Goal: Task Accomplishment & Management: Complete application form

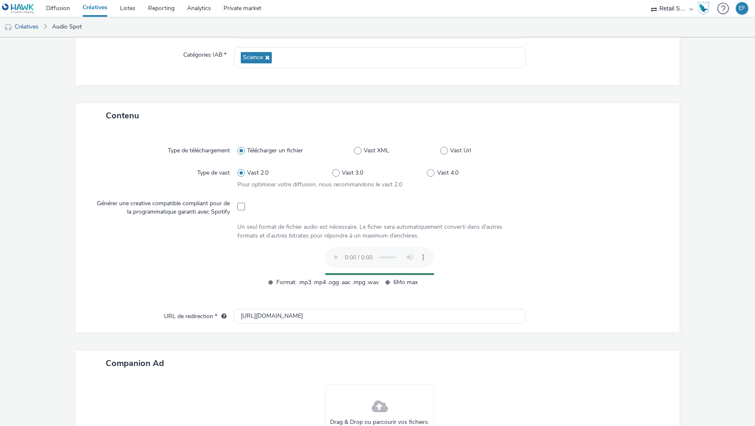
scroll to position [215, 0]
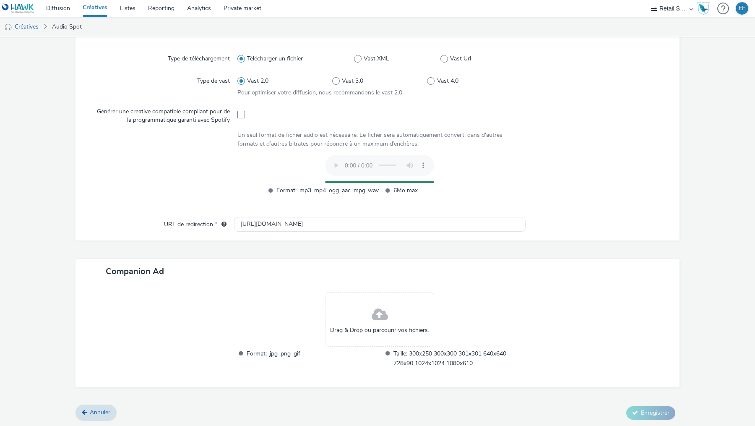
click at [397, 314] on div "Drag & Drop ou parcourir vos fichiers." at bounding box center [379, 319] width 109 height 55
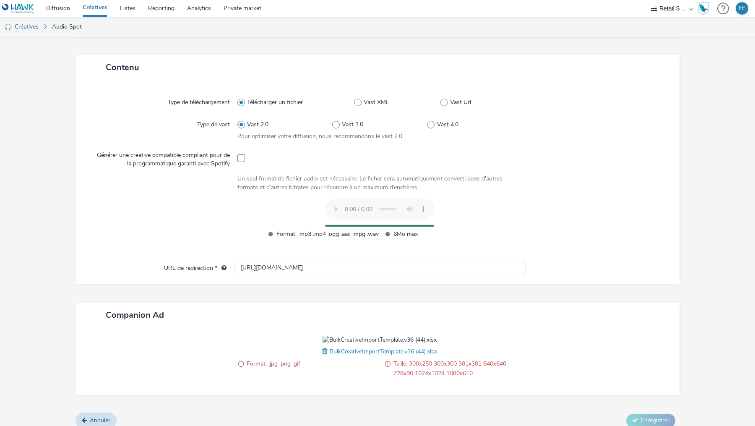
scroll to position [179, 0]
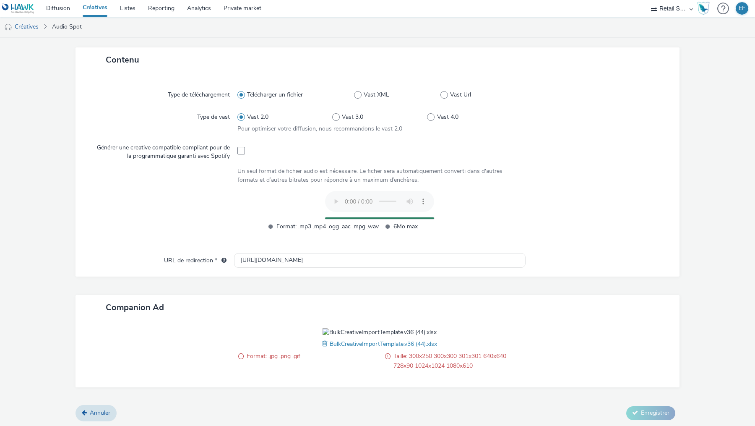
click at [432, 343] on span "BulkCreativeImportTemplate.v36 (44).xlsx" at bounding box center [383, 344] width 107 height 8
click at [324, 344] on span at bounding box center [326, 343] width 8 height 9
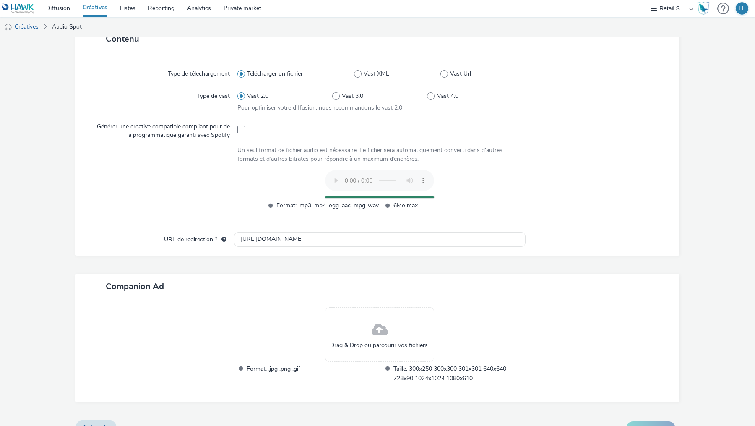
scroll to position [215, 0]
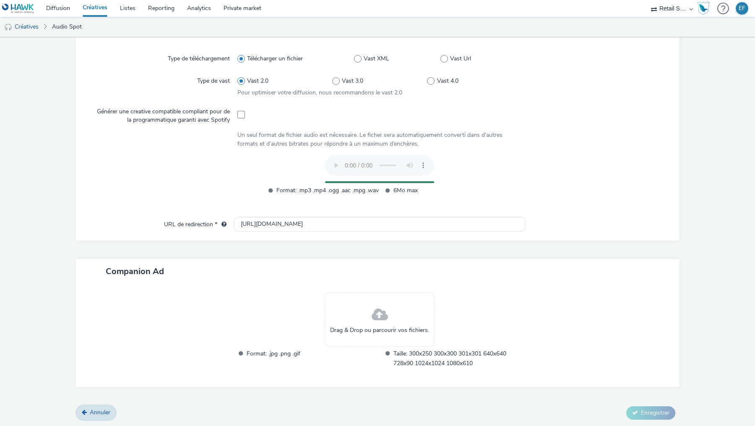
click at [472, 161] on div "Format: .mp3 .mp4 .ogg .aac .mpg .wav 6Mo max" at bounding box center [379, 179] width 285 height 49
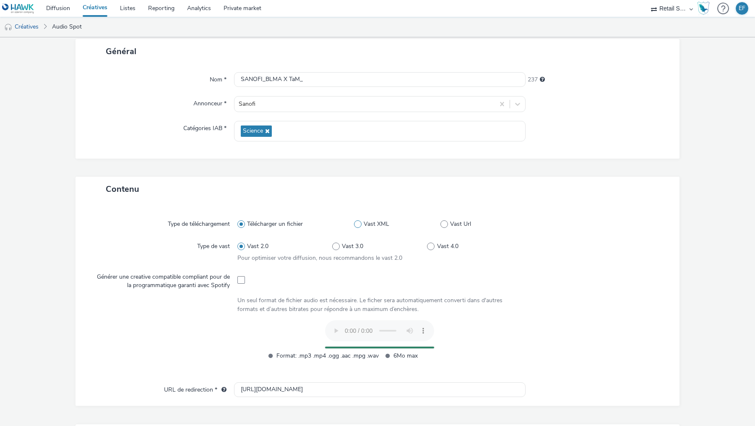
scroll to position [0, 0]
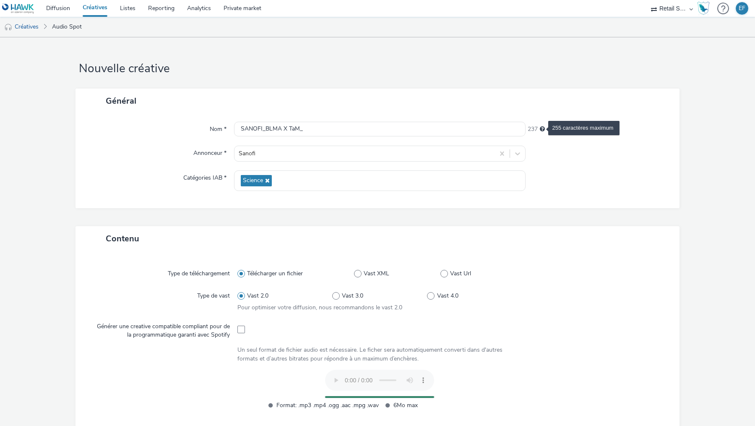
click at [543, 129] on span "255 caractères maximum" at bounding box center [542, 129] width 5 height 6
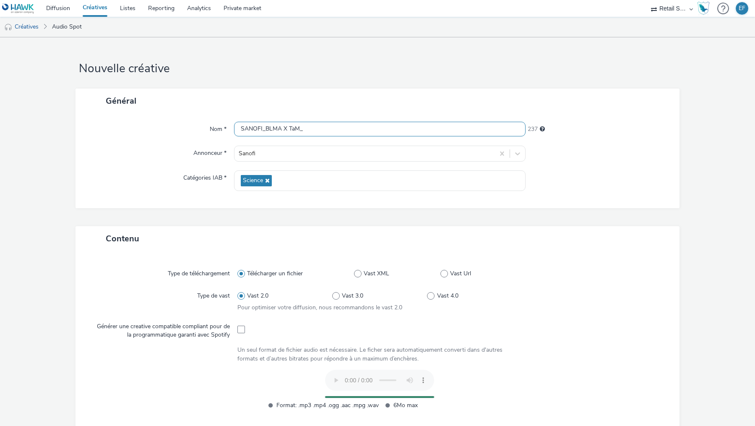
click at [490, 134] on input "SANOFI_BLMA X TaM_" at bounding box center [380, 129] width 292 height 15
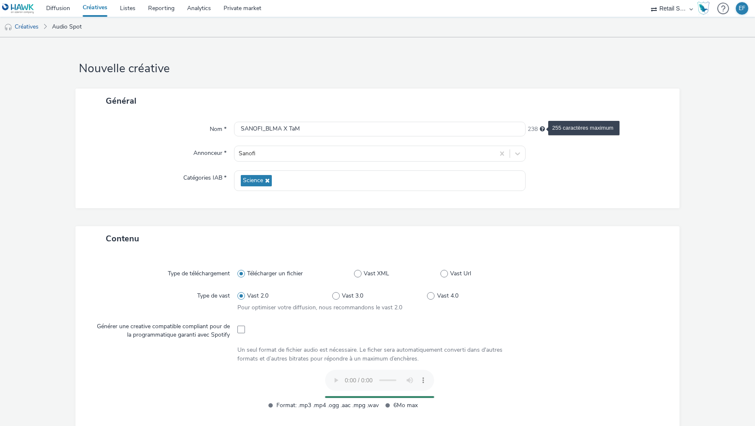
click at [543, 128] on span "255 caractères maximum" at bounding box center [542, 129] width 5 height 6
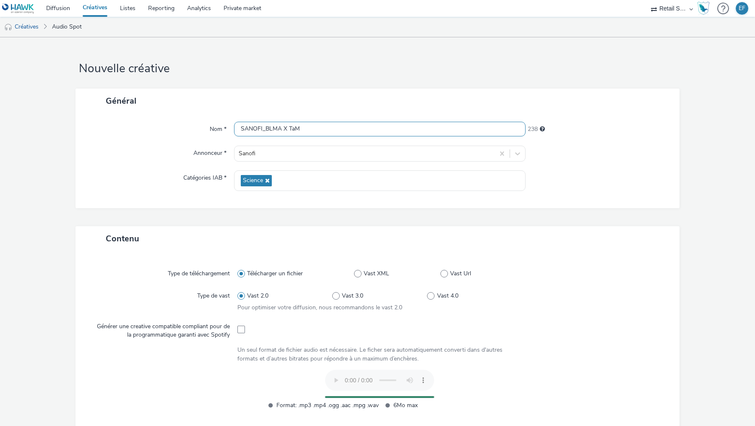
click at [498, 130] on input "SANOFI_BLMA X TaM" at bounding box center [380, 129] width 292 height 15
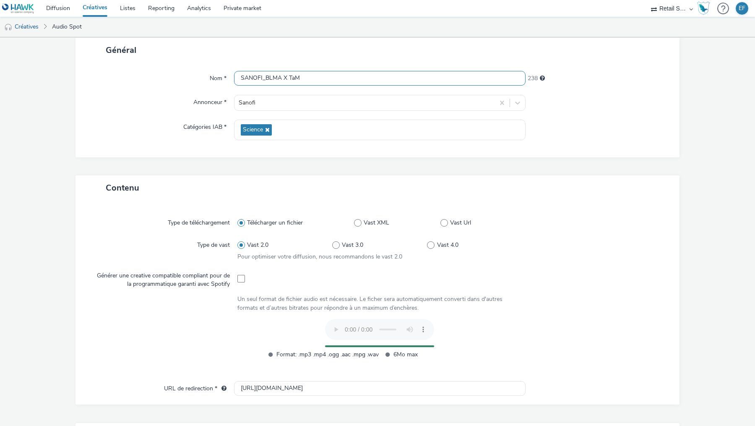
drag, startPoint x: 265, startPoint y: 81, endPoint x: 297, endPoint y: 80, distance: 32.3
click at [297, 80] on input "SANOFI_BLMA X TaM" at bounding box center [380, 78] width 292 height 15
type input "SANOFI_"
click at [463, 162] on div "Général Nom * SANOFI_ 248 Annonceur * Sanofi Catégories IAB * Science" at bounding box center [378, 107] width 604 height 138
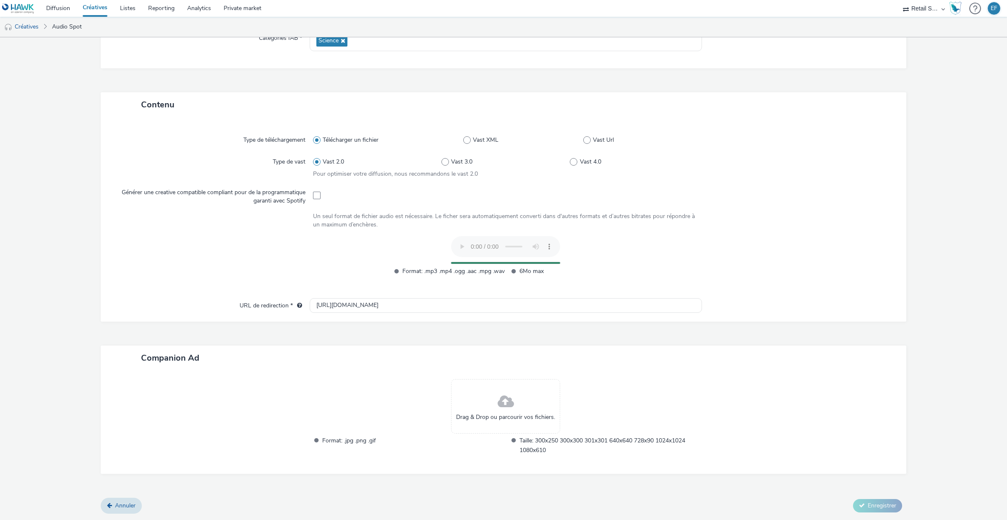
scroll to position [139, 0]
drag, startPoint x: 536, startPoint y: 441, endPoint x: 548, endPoint y: 449, distance: 14.3
click at [548, 425] on span "Taille: 300x250 300x300 301x301 640x640 728x90 1024x1024 1080x610" at bounding box center [610, 445] width 183 height 19
click at [601, 394] on div "Drag & Drop ou parcourir vos fichiers. Format: .jpg .png .gif Taille: 300x250 3…" at bounding box center [506, 423] width 392 height 87
drag, startPoint x: 520, startPoint y: 442, endPoint x: 548, endPoint y: 446, distance: 28.5
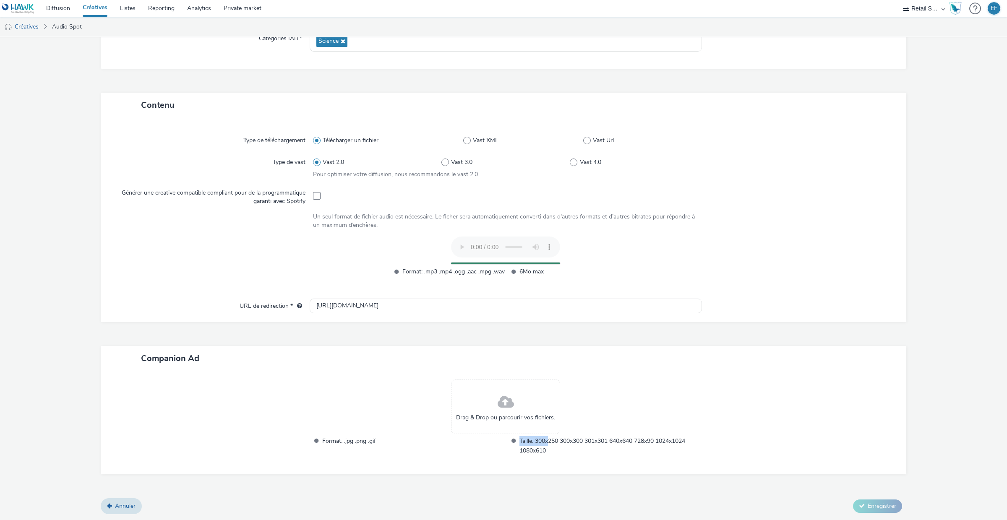
click at [548, 425] on span "Taille: 300x250 300x300 301x301 640x640 728x90 1024x1024 1080x610" at bounding box center [610, 445] width 183 height 19
click at [553, 425] on span "Taille: 300x250 300x300 301x301 640x640 728x90 1024x1024 1080x610" at bounding box center [610, 445] width 183 height 19
click at [755, 167] on div at bounding box center [795, 166] width 193 height 24
click at [755, 80] on form "Nouvelle créative Général Nom * SANOFI_ 248 Annonceur * Sanofi Catégories IAB *…" at bounding box center [503, 209] width 1007 height 623
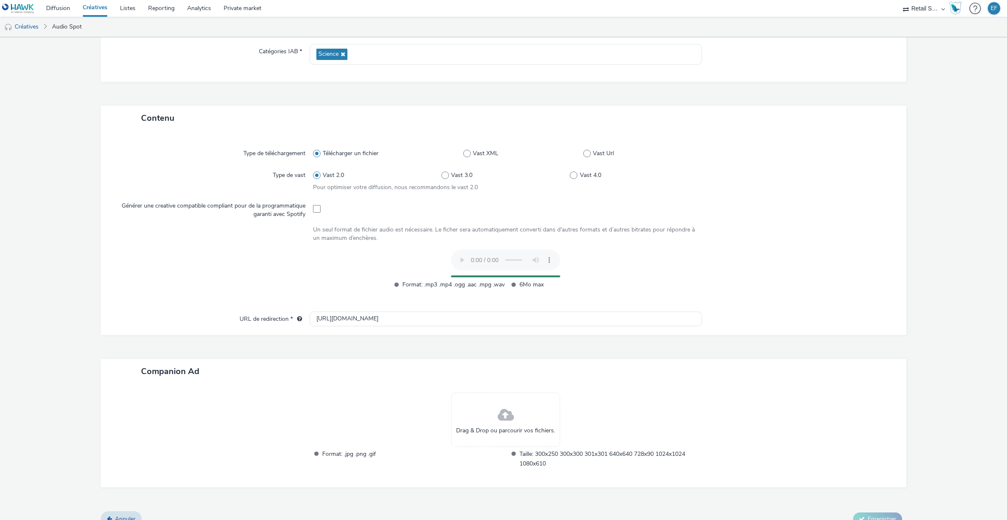
scroll to position [107, 0]
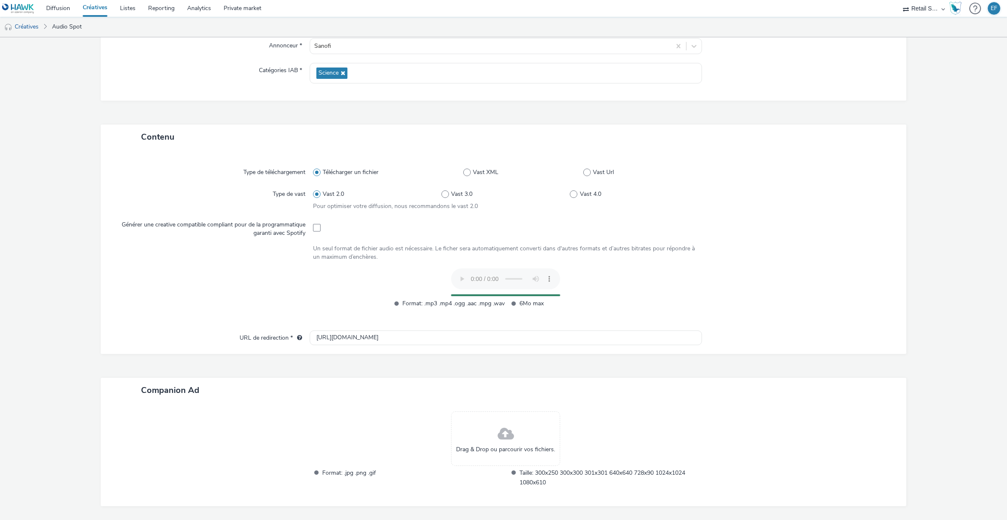
click at [653, 284] on div "Format: .mp3 .mp4 .ogg .aac .mpg .wav 6Mo max" at bounding box center [506, 293] width 386 height 49
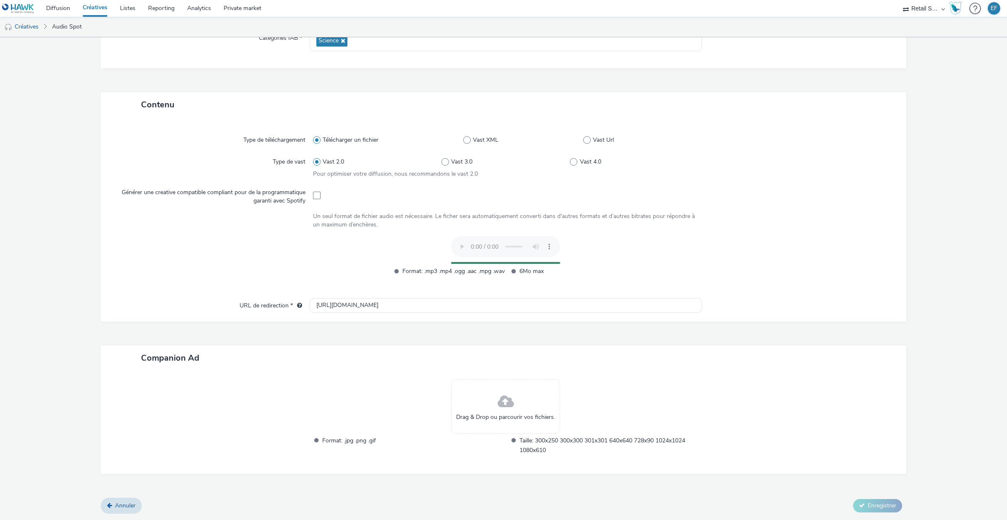
click at [699, 293] on div "Type de téléchargement Télécharger un fichier Vast XML Vast Url Type de vast Va…" at bounding box center [503, 212] width 789 height 172
click at [117, 425] on span "Annuler" at bounding box center [125, 506] width 21 height 8
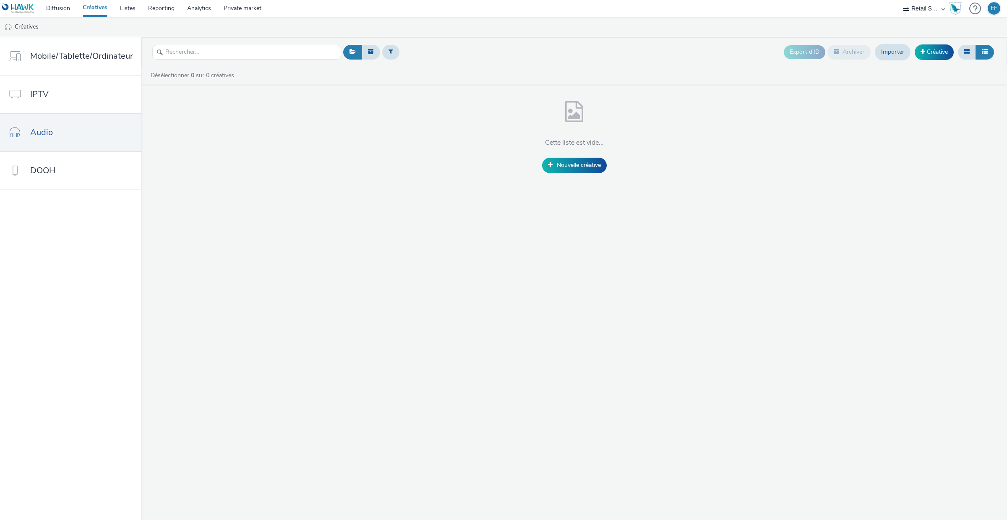
click at [585, 175] on div "Désélectionner 0 sur 0 créatives Cette liste est vide... Nouvelle créative" at bounding box center [574, 124] width 866 height 115
click at [585, 170] on link "Nouvelle créative" at bounding box center [574, 165] width 65 height 15
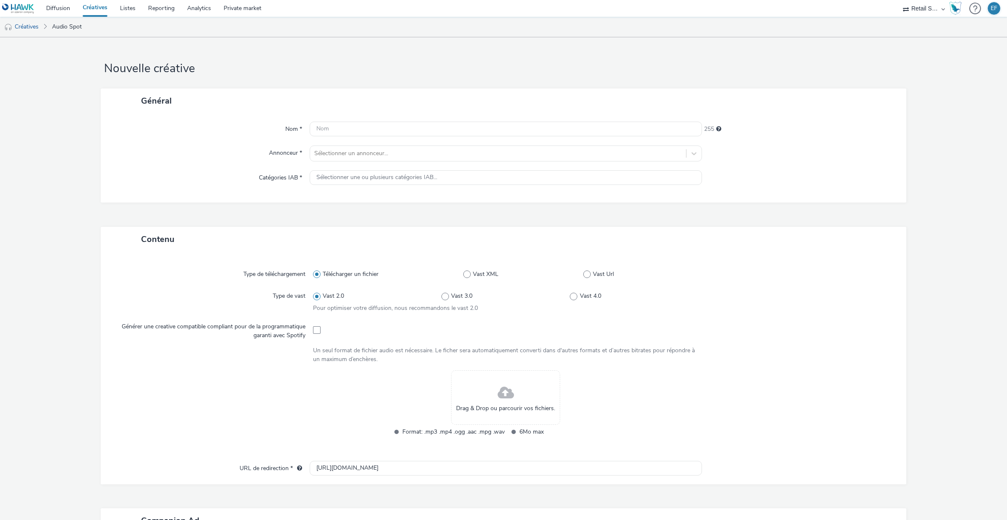
click at [489, 385] on div "Drag & Drop ou parcourir vos fichiers." at bounding box center [505, 397] width 109 height 55
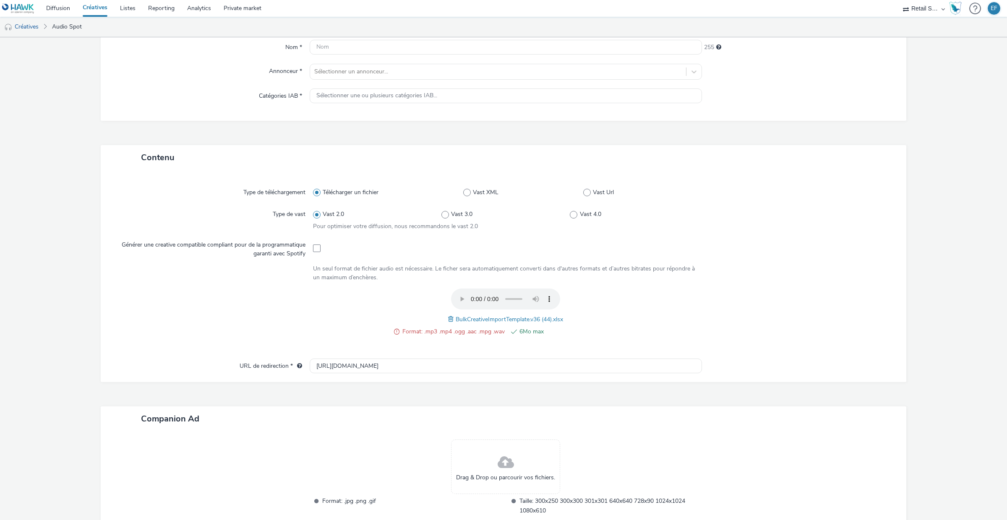
scroll to position [82, 0]
click at [491, 333] on span "Format: .mp3 .mp4 .ogg .aac .mpg .wav" at bounding box center [453, 331] width 102 height 10
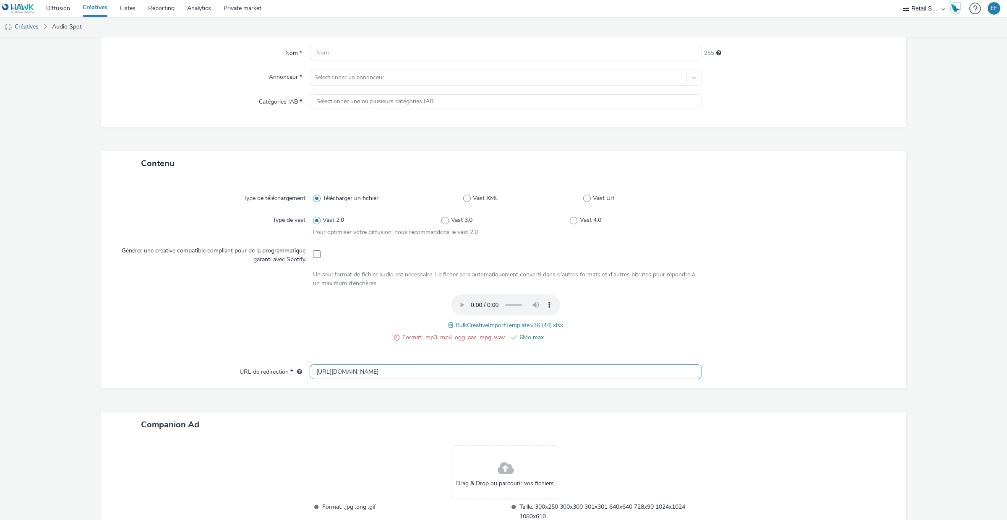
scroll to position [74, 0]
click at [524, 272] on div "Un seul format de fichier audio est nécessaire. Le ficher sera automatiquement …" at bounding box center [506, 280] width 386 height 17
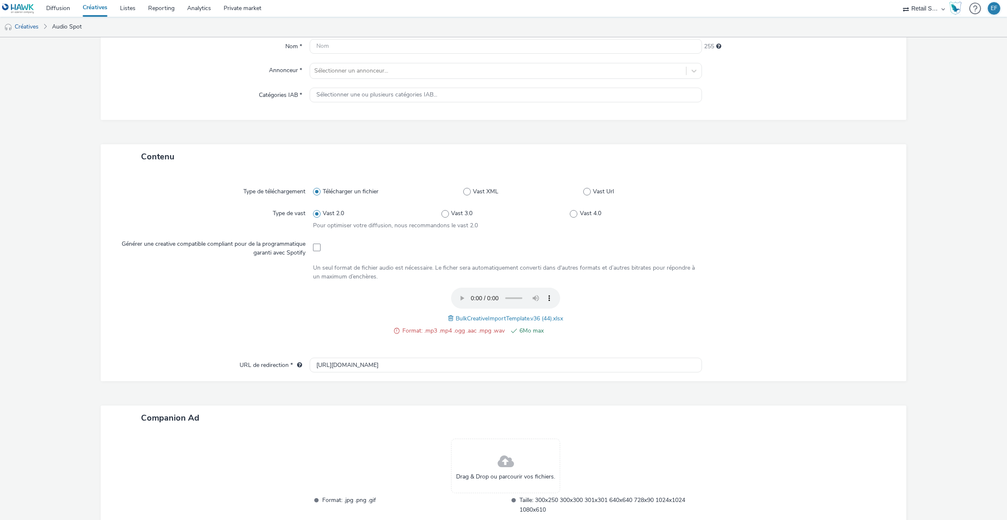
scroll to position [84, 0]
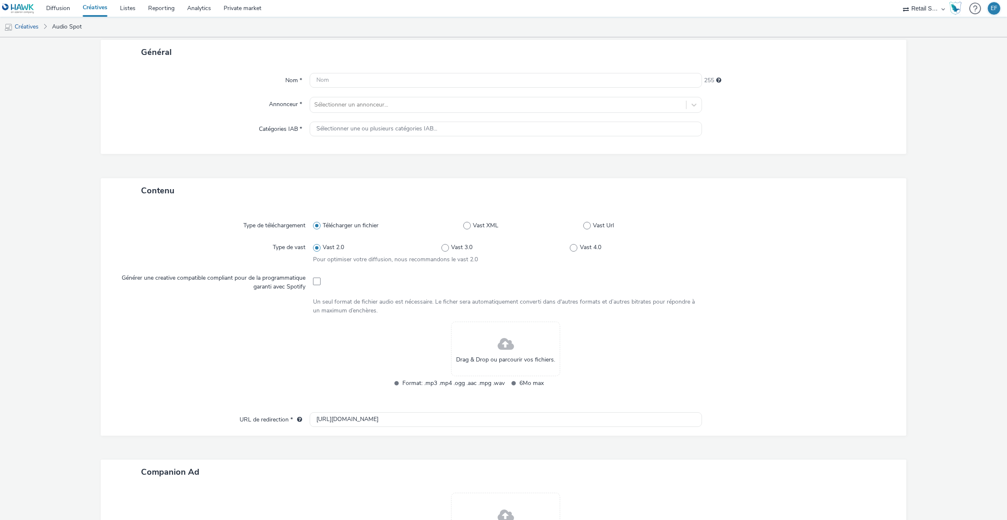
scroll to position [60, 0]
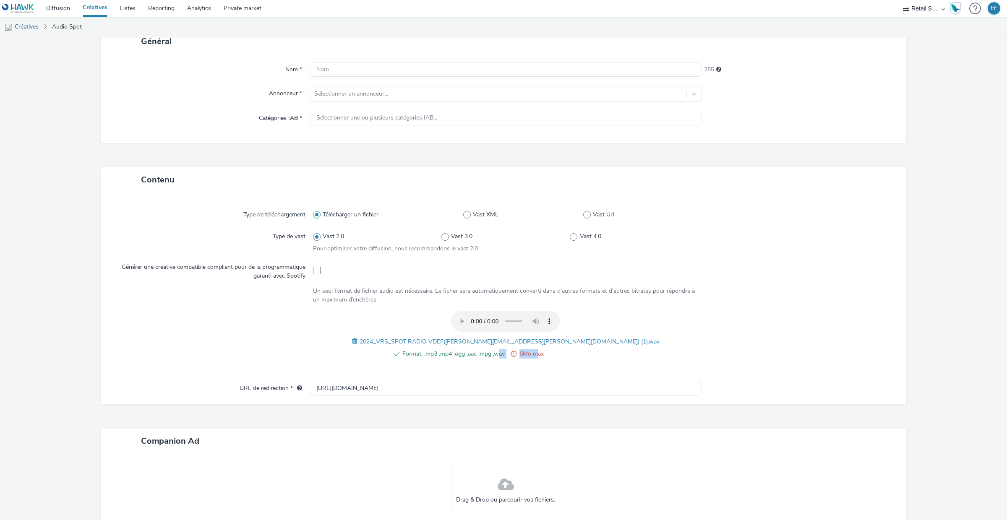
drag, startPoint x: 537, startPoint y: 351, endPoint x: 498, endPoint y: 350, distance: 38.6
click at [498, 350] on ul "Format: .mp3 .mp4 .ogg .aac .mpg .wav 6Mo max" at bounding box center [506, 354] width 232 height 10
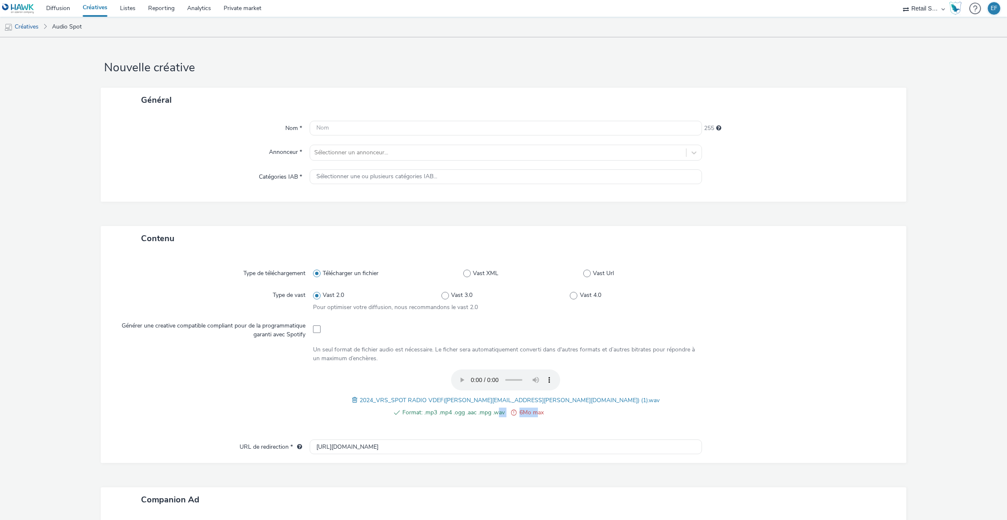
scroll to position [0, 0]
click at [639, 376] on div "Format: .mp3 .mp4 .ogg .aac .mpg .wav 6Mo max 2024_VRS_SPOT RADIO VDEF(estelle.…" at bounding box center [506, 398] width 386 height 57
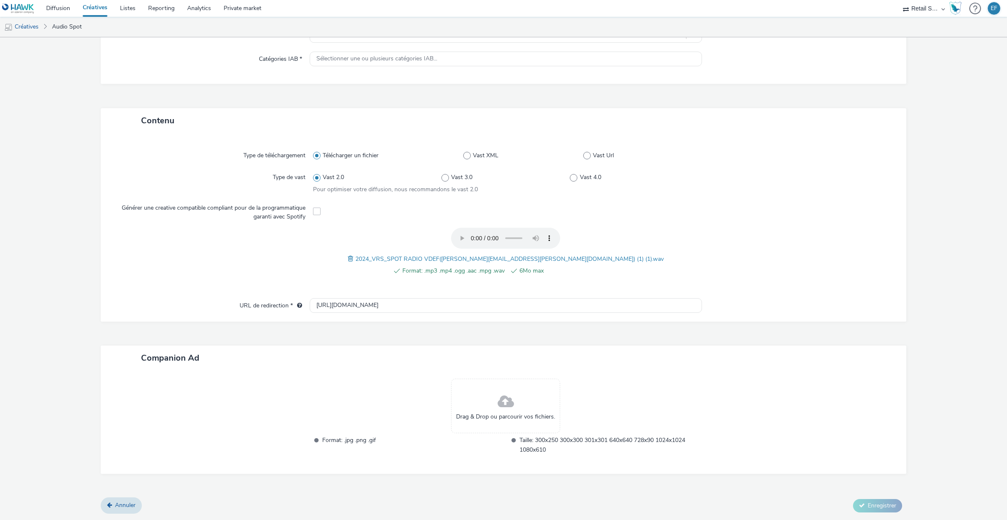
scroll to position [118, 0]
click at [375, 306] on input "[URL][DOMAIN_NAME]" at bounding box center [506, 306] width 392 height 15
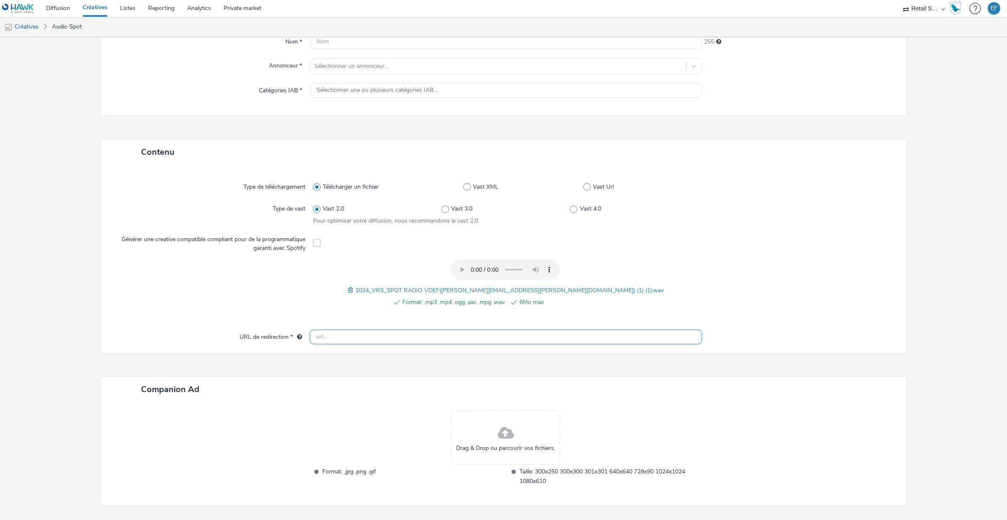
scroll to position [91, 0]
paste input "[URL][DOMAIN_NAME]"
type input "[URL][DOMAIN_NAME]"
click at [638, 274] on div "Format: .mp3 .mp4 .ogg .aac .mpg .wav 6Mo max 2024_VRS_SPOT RADIO VDEF([PERSON_…" at bounding box center [506, 284] width 386 height 57
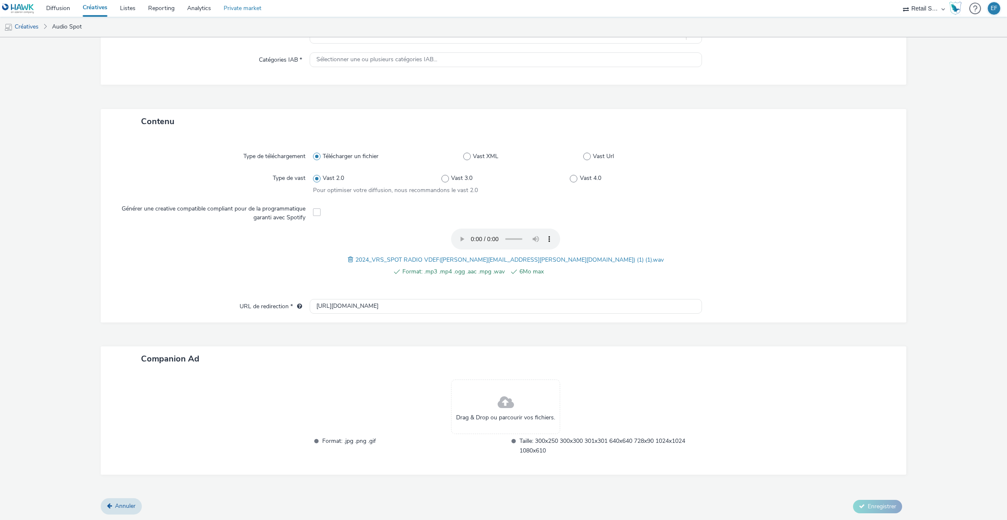
scroll to position [118, 0]
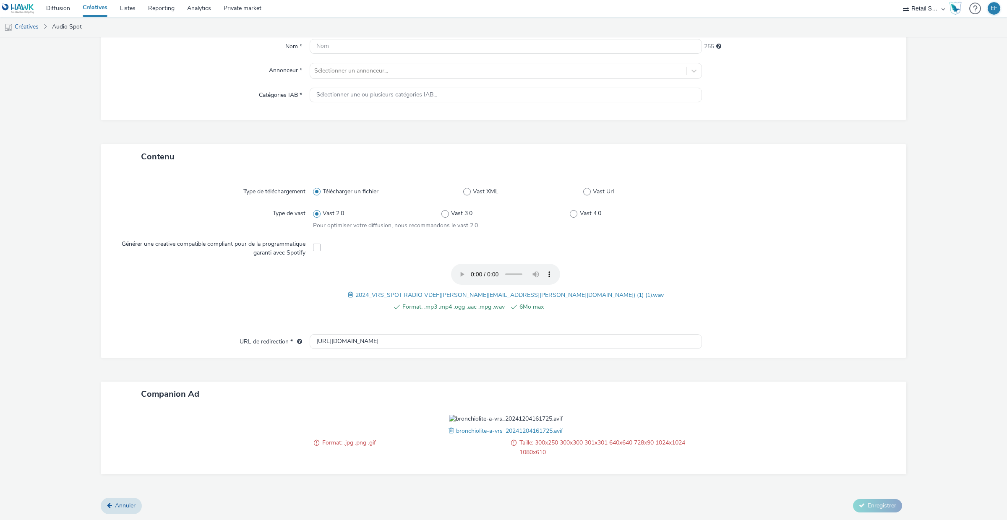
click at [450, 435] on span at bounding box center [452, 430] width 8 height 9
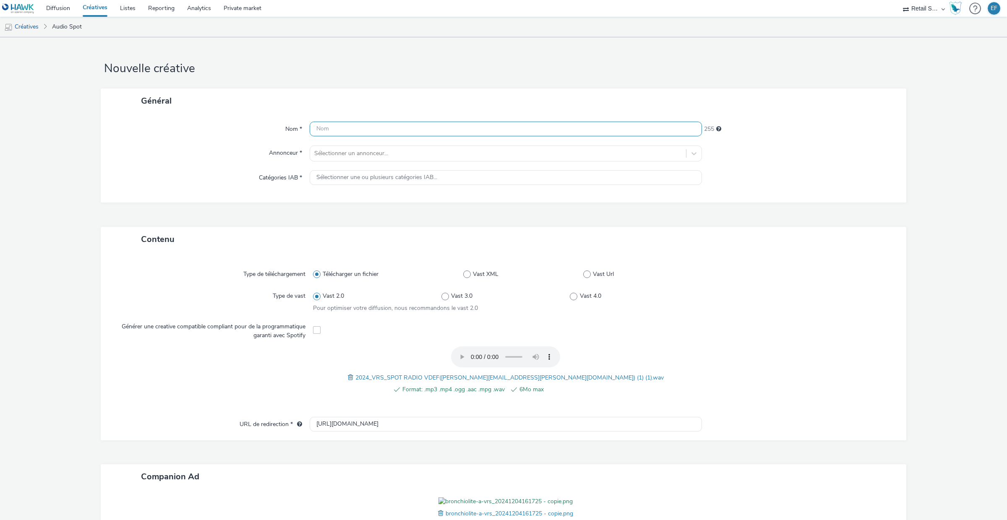
click at [339, 136] on input "text" at bounding box center [506, 129] width 392 height 15
type input "AUDIO_Sanofi_Bronchio_2025_Q3"
click at [317, 149] on div at bounding box center [498, 154] width 368 height 10
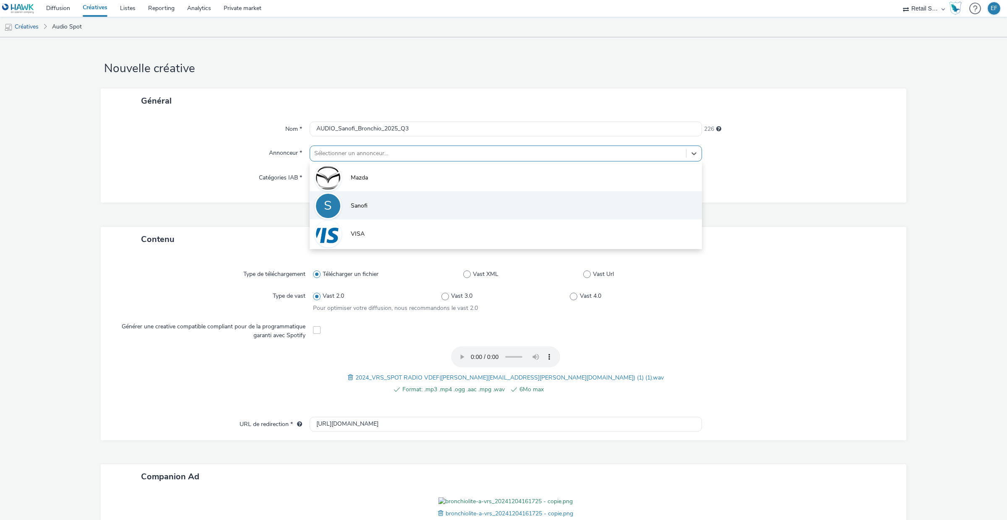
click at [378, 206] on li "S Sanofi" at bounding box center [506, 205] width 392 height 28
type input "[URL][DOMAIN_NAME]"
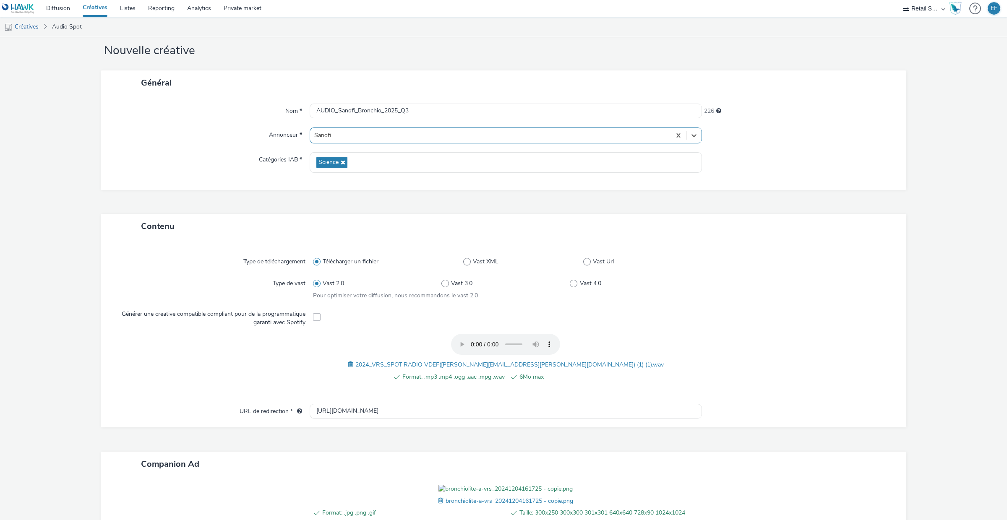
scroll to position [136, 0]
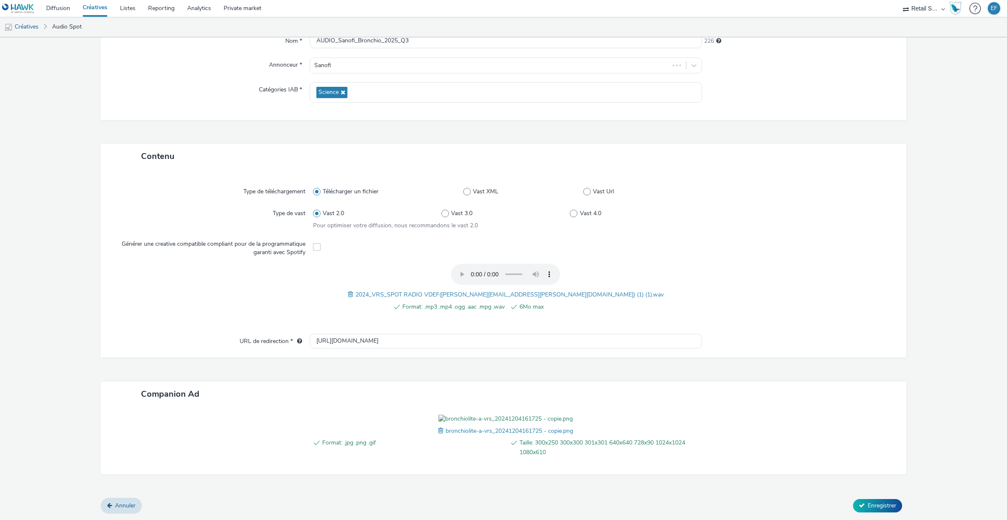
click at [318, 243] on span at bounding box center [317, 247] width 8 height 8
click at [317, 243] on span at bounding box center [317, 247] width 8 height 8
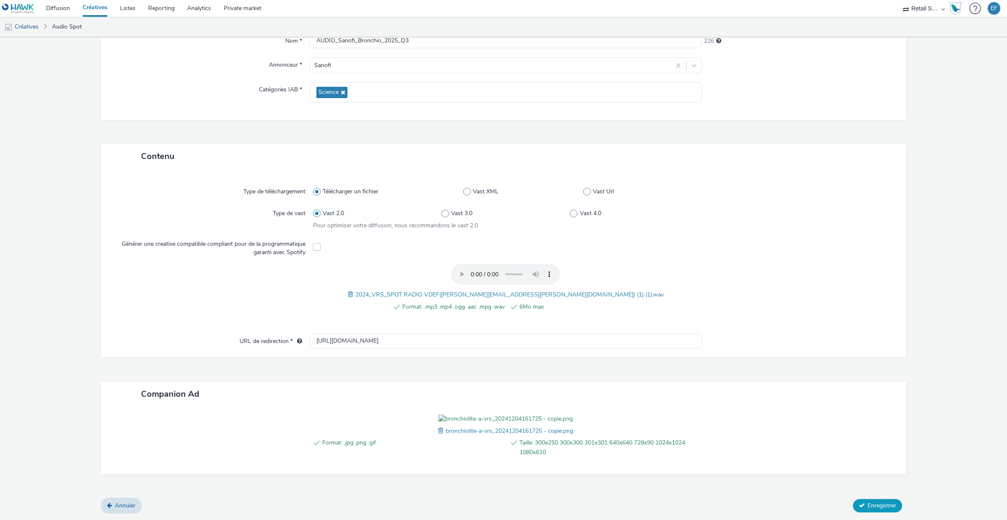
click at [876, 503] on span "Enregistrer" at bounding box center [882, 506] width 29 height 8
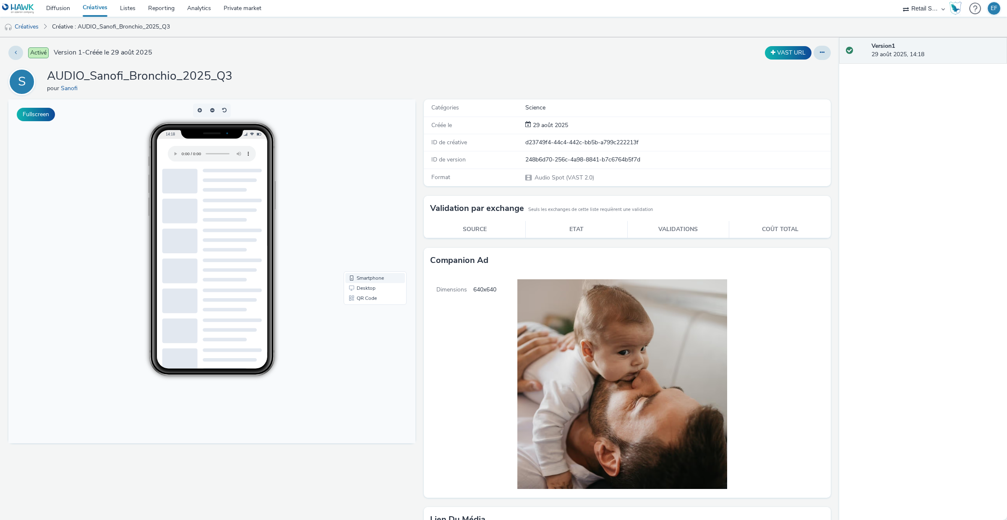
click at [376, 279] on link "Smartphone" at bounding box center [375, 278] width 60 height 10
click at [368, 289] on link "Desktop" at bounding box center [375, 288] width 60 height 10
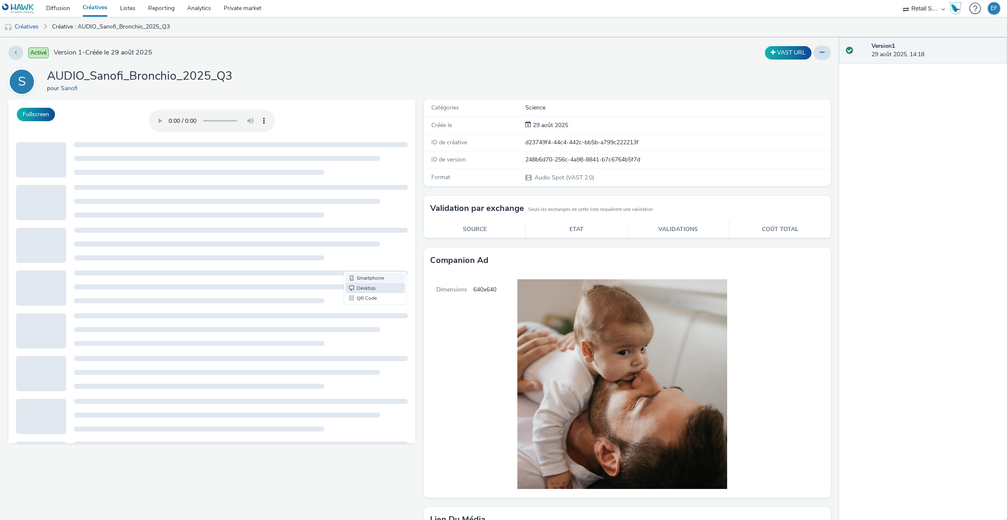
click at [378, 279] on link "Smartphone" at bounding box center [375, 278] width 60 height 10
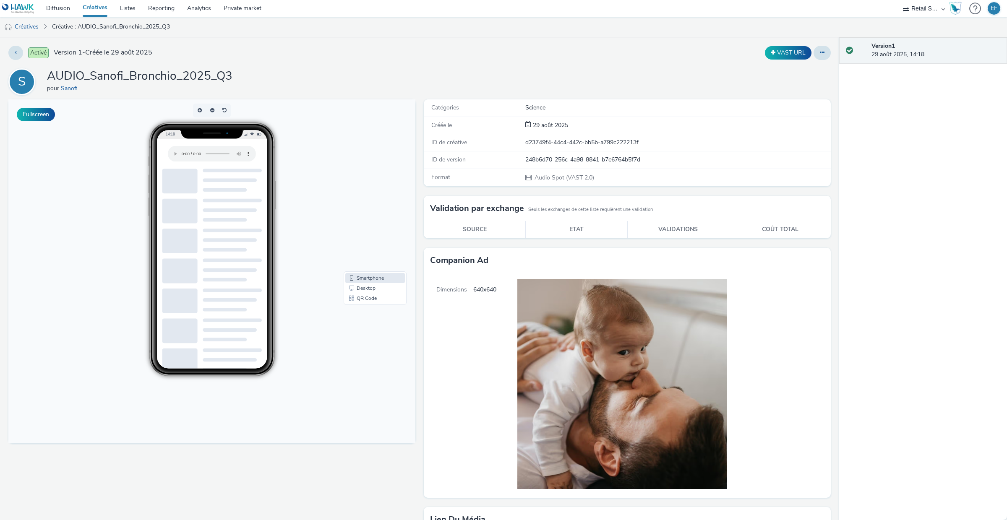
click at [584, 61] on div "Activé Version 1 - Créée le 29 août 2025 VAST URL S AUDIO_Sanofi_Bronchio_2025_…" at bounding box center [419, 278] width 839 height 483
click at [826, 54] on button at bounding box center [822, 53] width 17 height 14
click at [861, 156] on div "Version 1 29 août 2025, 14:18" at bounding box center [923, 278] width 168 height 483
